Goal: Task Accomplishment & Management: Manage account settings

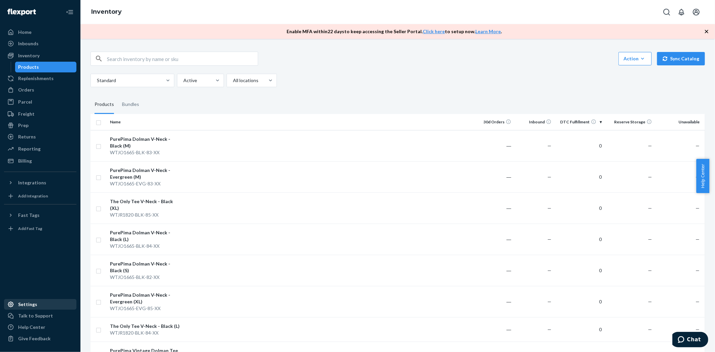
drag, startPoint x: 27, startPoint y: 306, endPoint x: 35, endPoint y: 302, distance: 9.0
click at [27, 306] on div "Settings" at bounding box center [27, 304] width 19 height 7
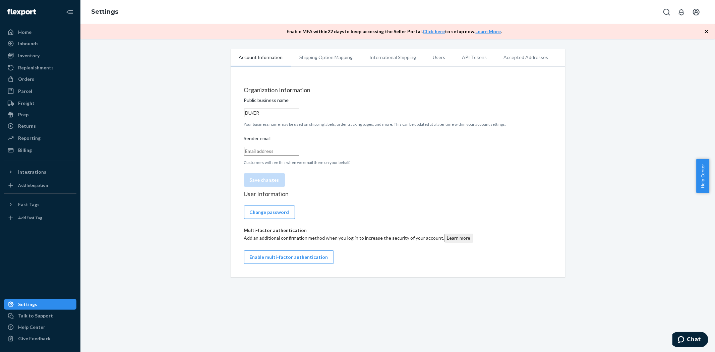
click at [468, 58] on li "API Tokens" at bounding box center [475, 57] width 42 height 17
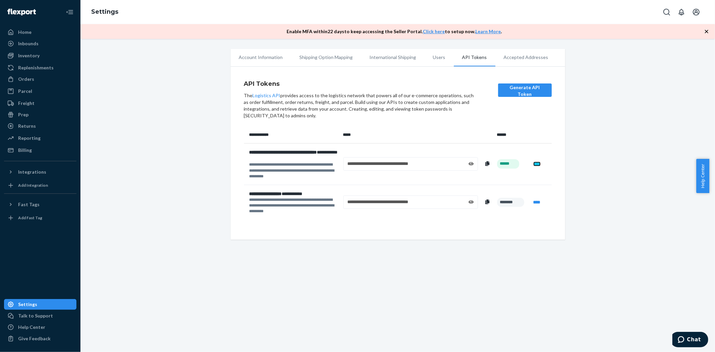
click at [535, 165] on link "****" at bounding box center [536, 164] width 7 height 5
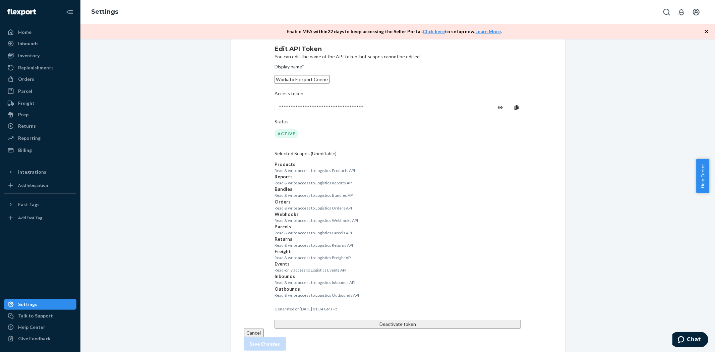
scroll to position [37, 0]
click at [328, 225] on p "Read & write access to Logistics Webhooks API" at bounding box center [397, 222] width 246 height 6
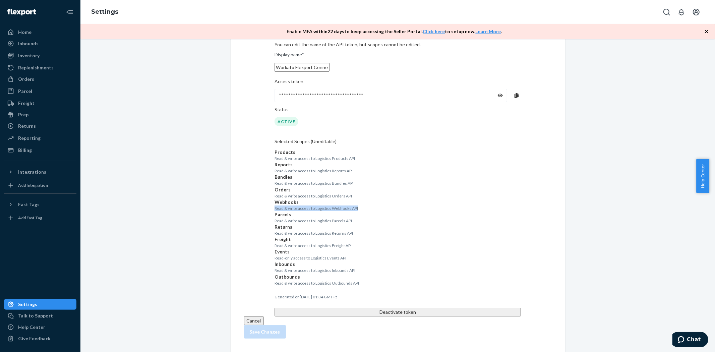
scroll to position [212, 0]
click at [261, 325] on button "Cancel" at bounding box center [254, 320] width 20 height 9
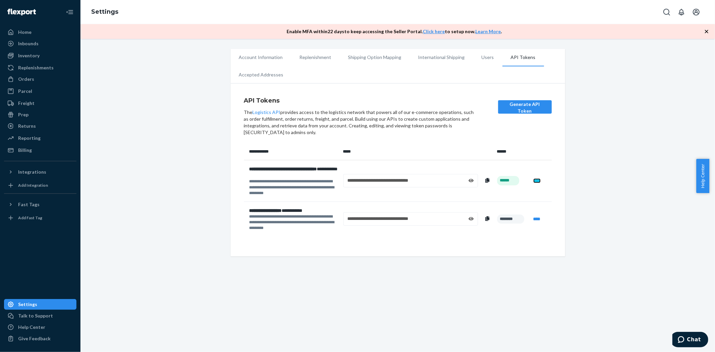
click at [534, 178] on link "****" at bounding box center [536, 180] width 7 height 5
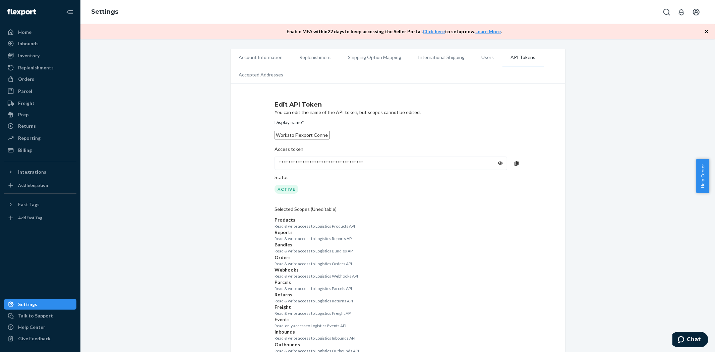
scroll to position [37, 0]
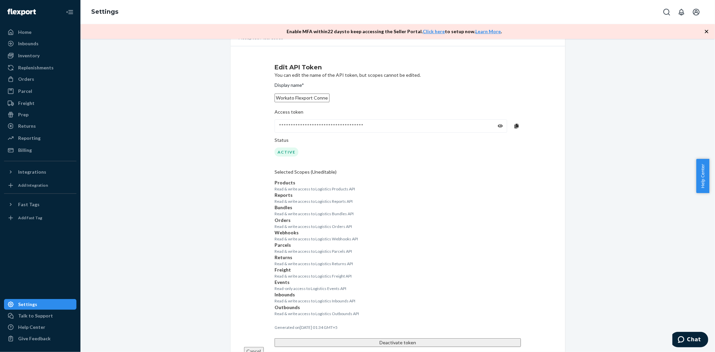
click at [339, 186] on div "Products" at bounding box center [397, 182] width 246 height 7
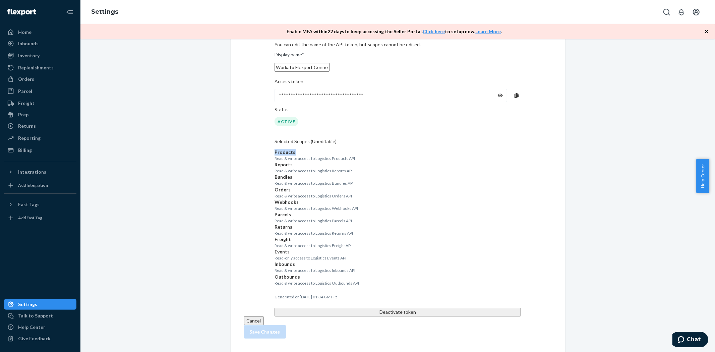
scroll to position [212, 0]
click at [300, 236] on div "Freight" at bounding box center [397, 239] width 246 height 7
click at [306, 205] on p "Read & write access to Logistics Webhooks API" at bounding box center [397, 208] width 246 height 6
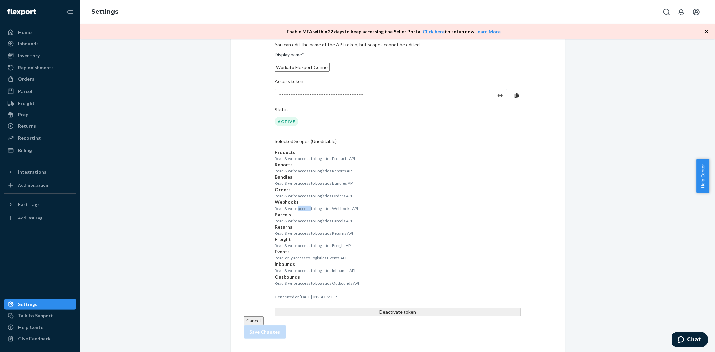
click at [306, 205] on p "Read & write access to Logistics Webhooks API" at bounding box center [397, 208] width 246 height 6
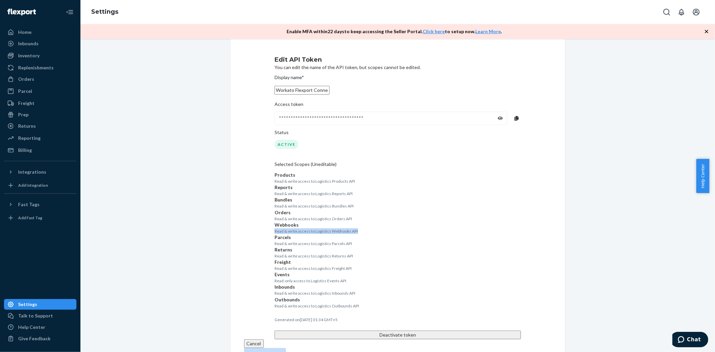
scroll to position [0, 0]
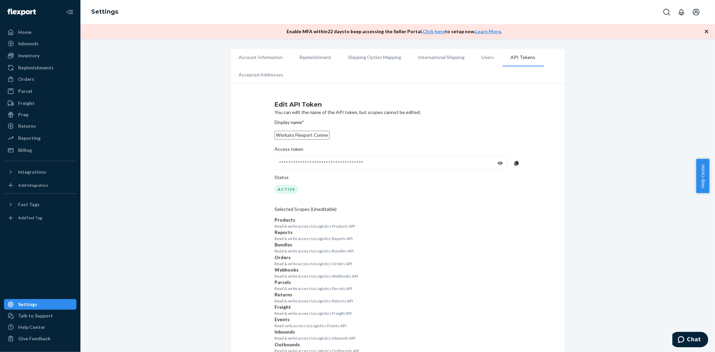
click at [498, 166] on icon at bounding box center [500, 163] width 5 height 5
click at [401, 197] on div "Display name * Workato Flexport Connection - Production Access token *****BCgvw…" at bounding box center [397, 251] width 246 height 273
